Goal: Transaction & Acquisition: Purchase product/service

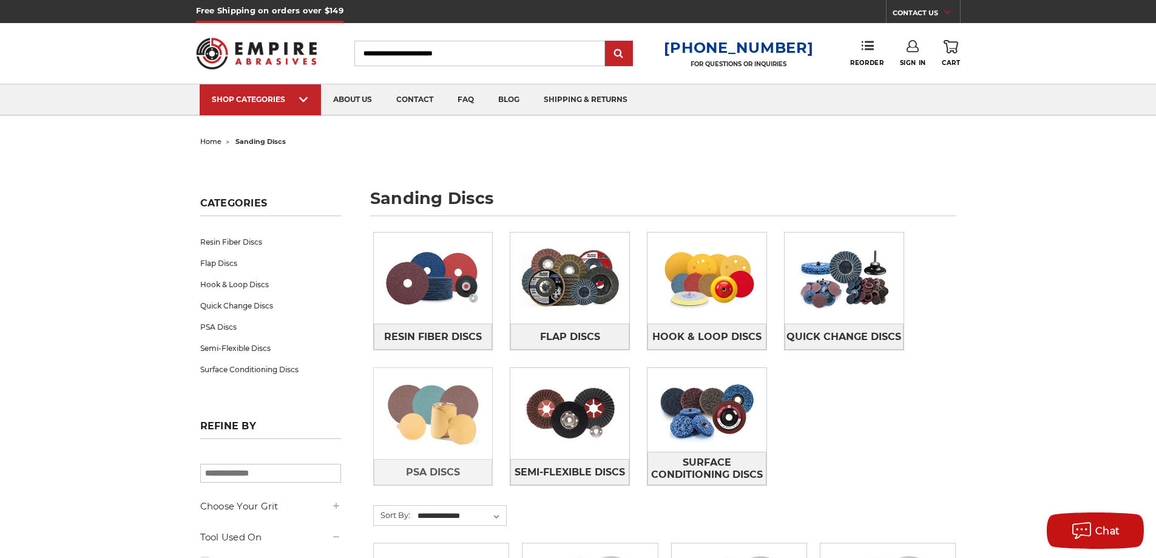
click at [414, 403] on img at bounding box center [433, 413] width 119 height 84
